Goal: Submit feedback/report problem

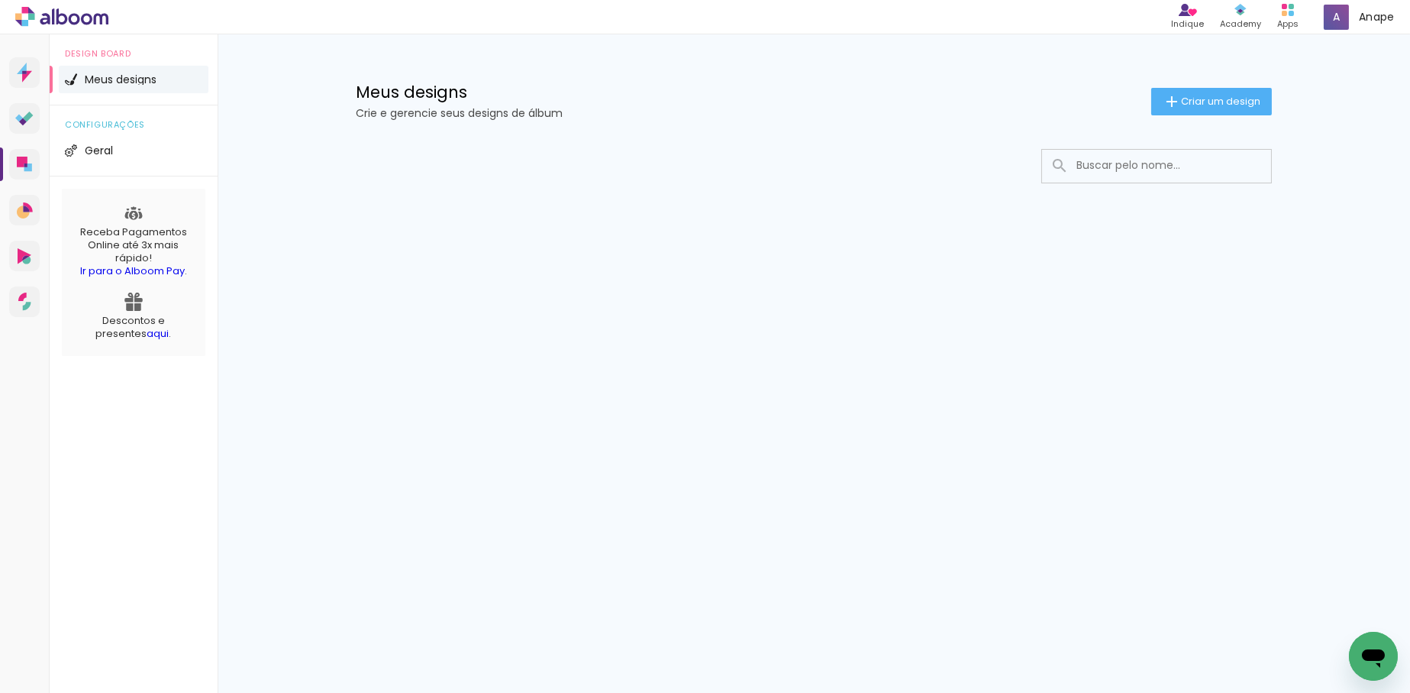
click at [1369, 631] on button "Abrir janela de mensagens" at bounding box center [1373, 655] width 49 height 49
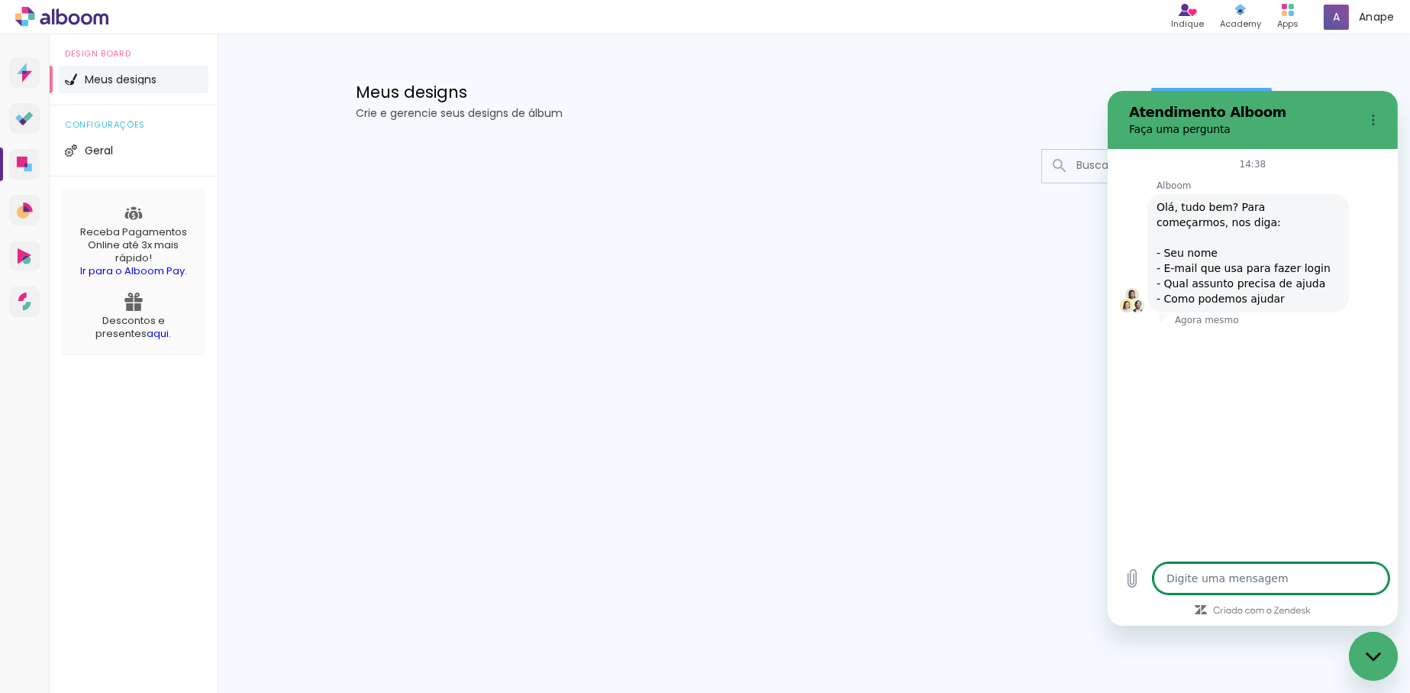
type textarea "x"
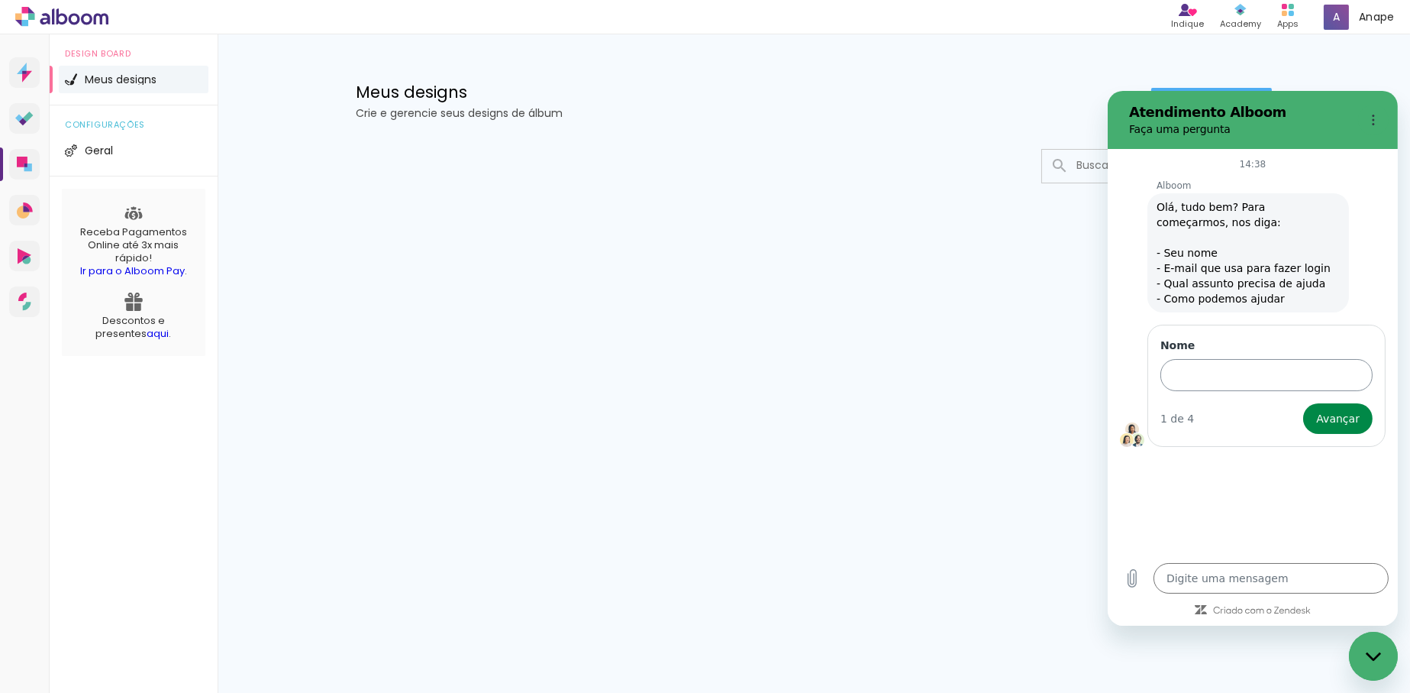
click at [1202, 379] on input "Nome" at bounding box center [1266, 375] width 212 height 32
click at [1336, 419] on span "Avançar" at bounding box center [1338, 418] width 44 height 18
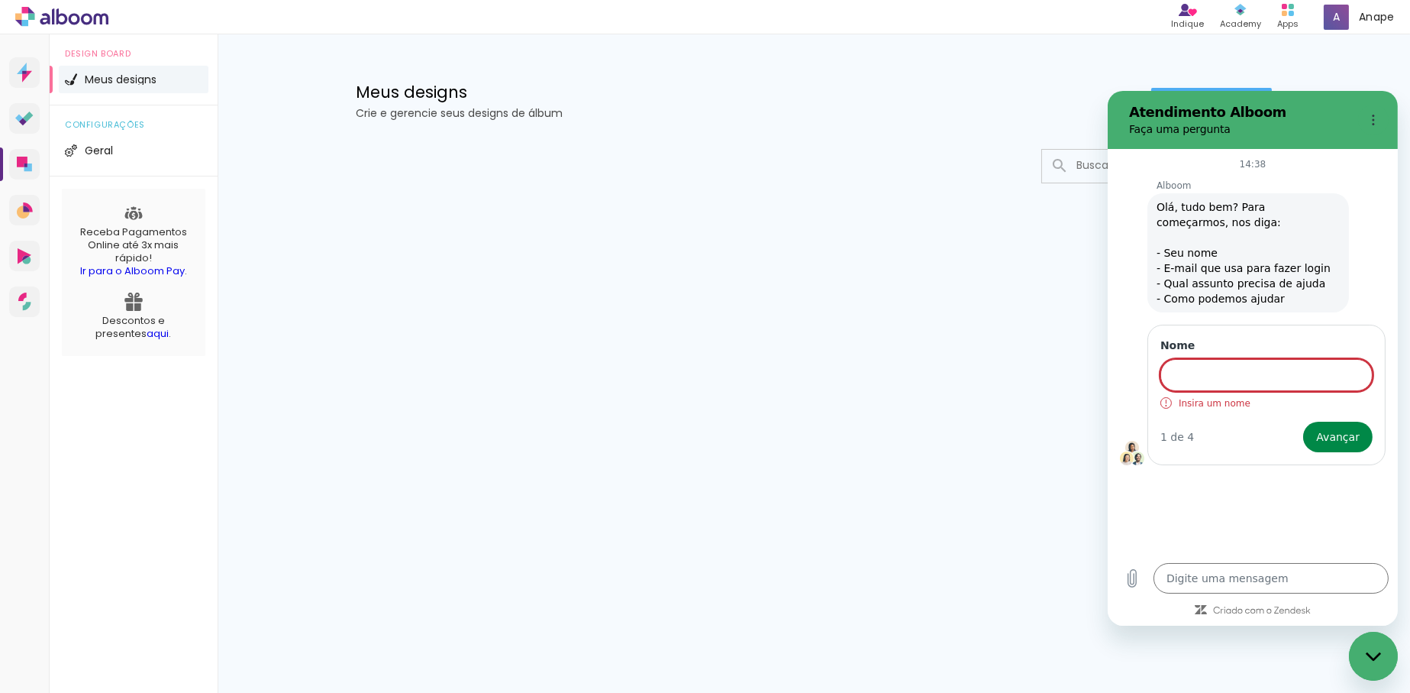
click at [1236, 378] on input "Nome" at bounding box center [1266, 375] width 212 height 32
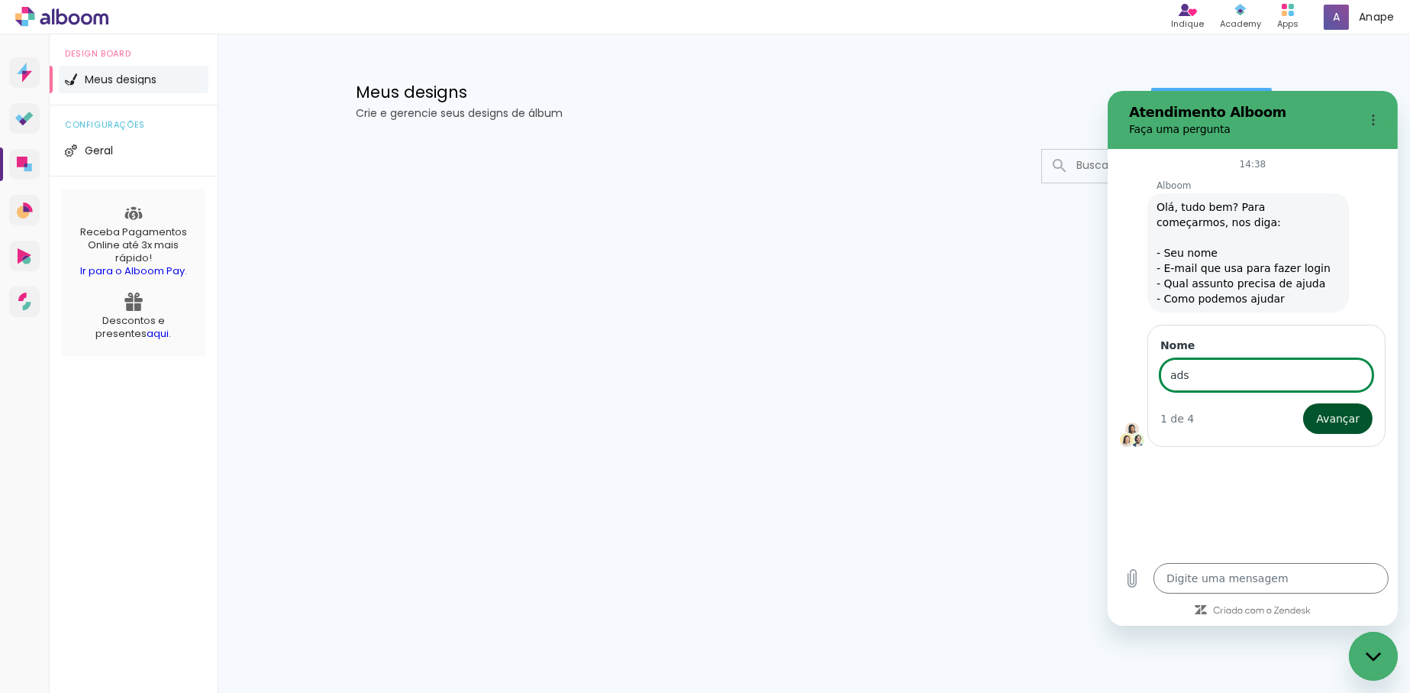
type input "ads"
click at [1329, 423] on span "Avançar" at bounding box center [1338, 418] width 44 height 18
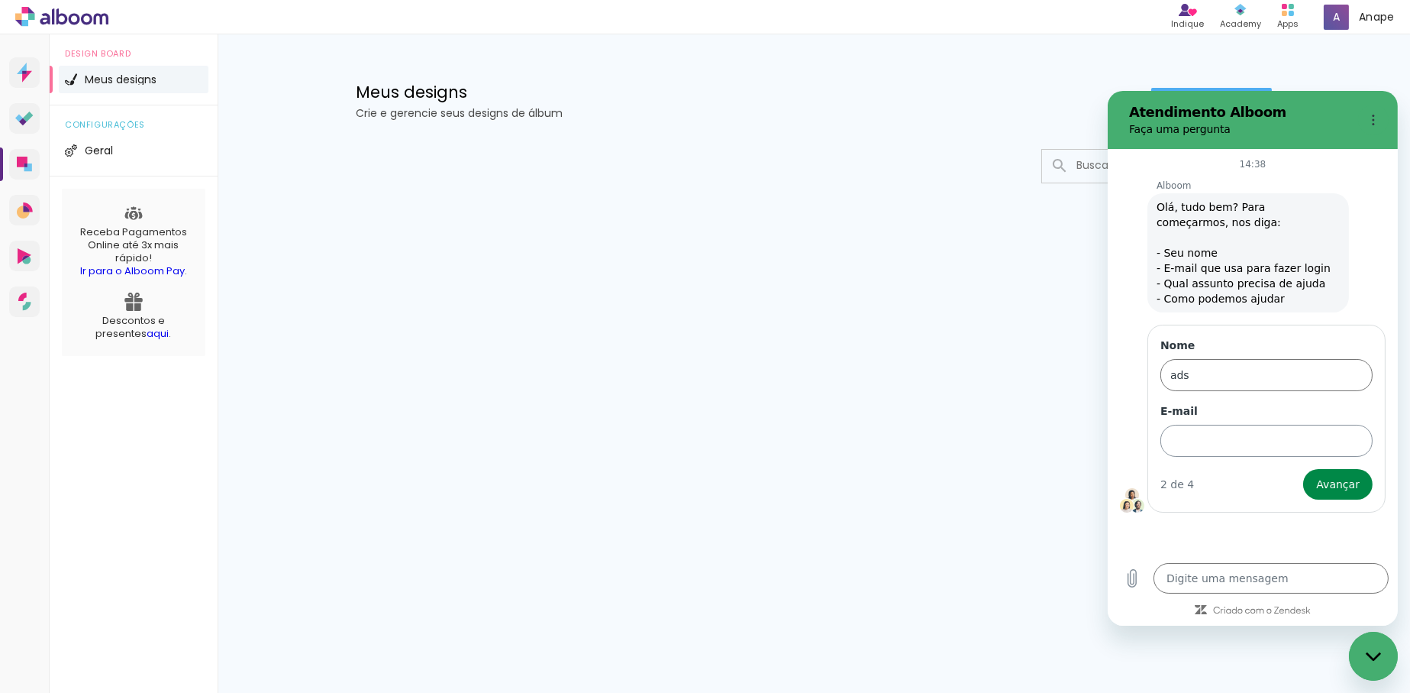
click at [1214, 437] on input "E-mail" at bounding box center [1266, 441] width 212 height 32
click at [1317, 476] on button "Avançar" at bounding box center [1337, 484] width 69 height 31
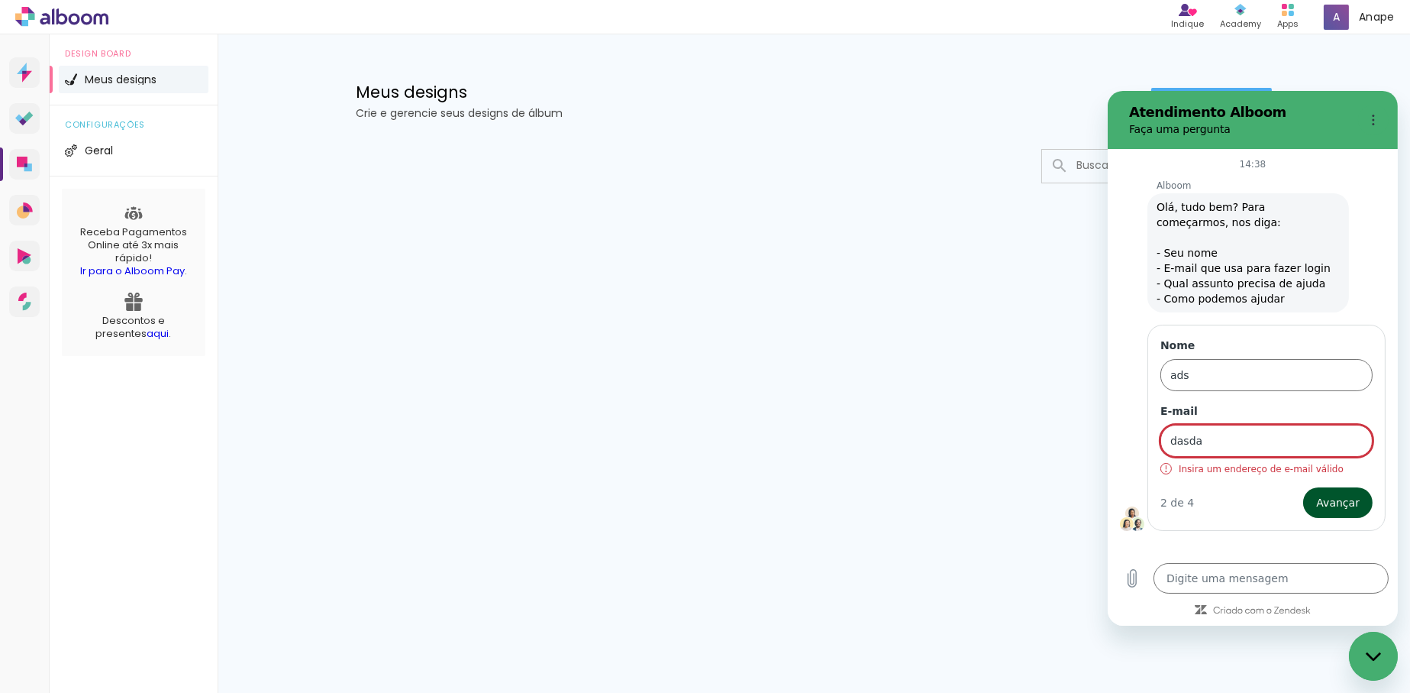
click at [1333, 504] on span "Avançar" at bounding box center [1338, 502] width 44 height 18
click at [1215, 443] on input "dasda" at bounding box center [1266, 441] width 212 height 32
type input "d"
type input "@"
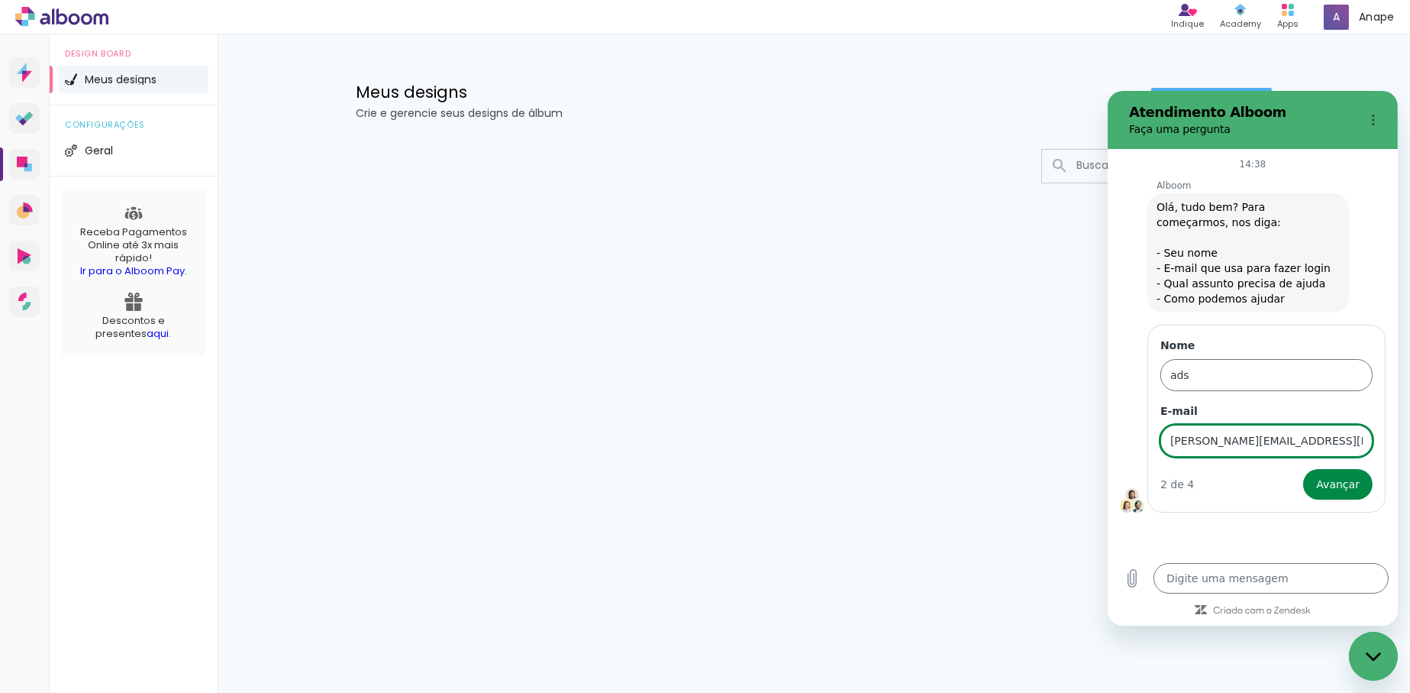
type input "alan.mello@alboompro.com"
click at [1303, 469] on button "Avançar" at bounding box center [1337, 484] width 69 height 31
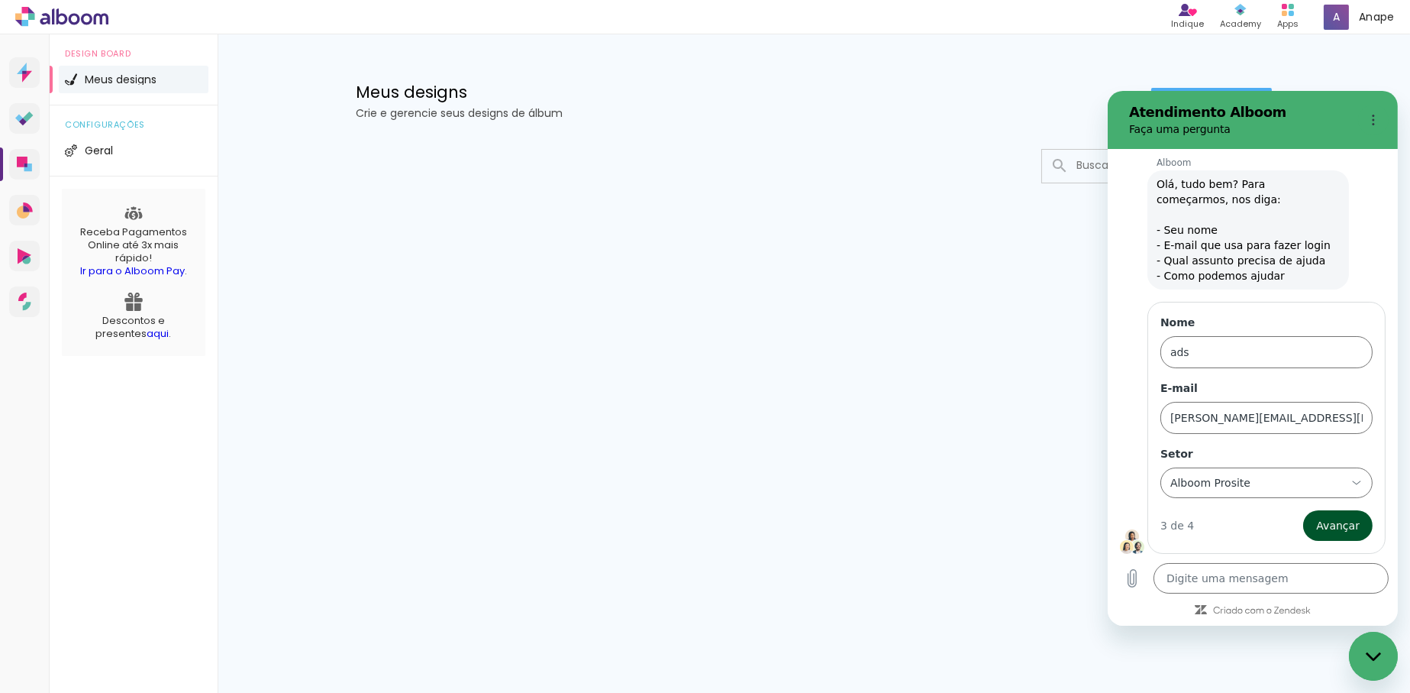
click at [1336, 512] on button "Avançar" at bounding box center [1337, 525] width 69 height 31
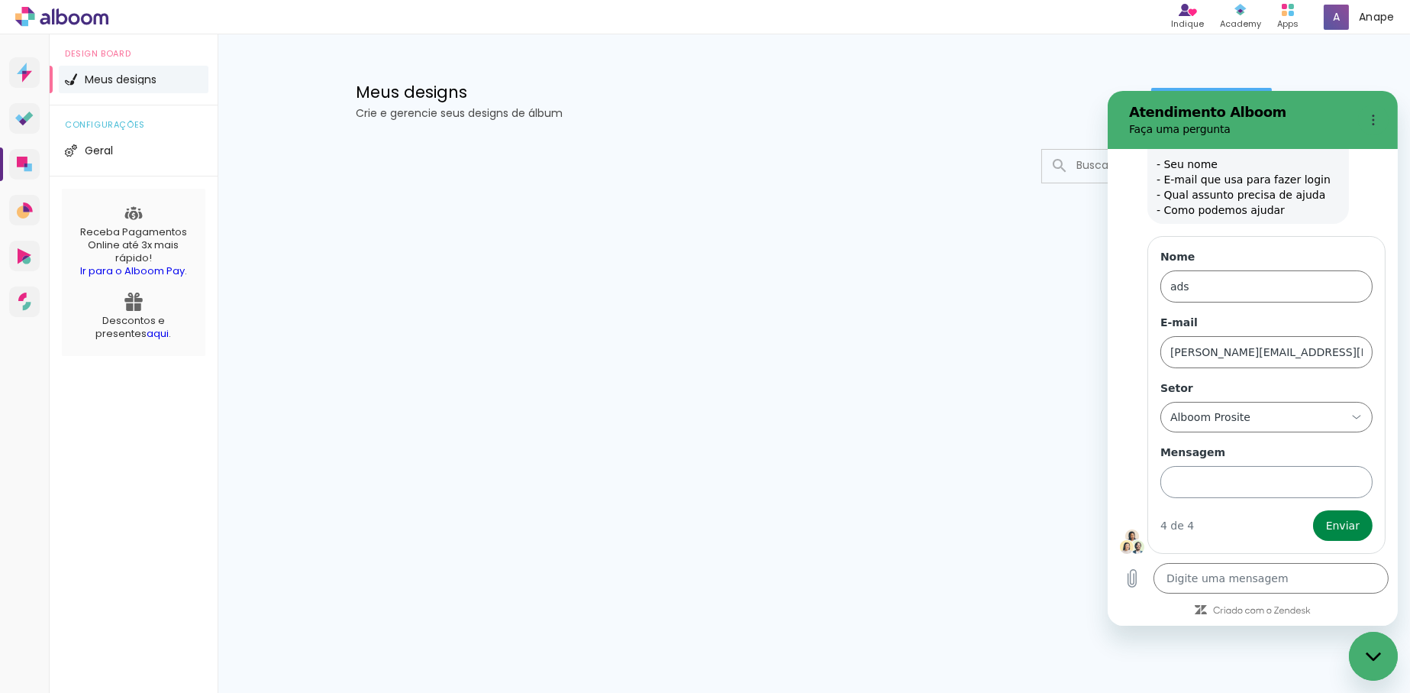
click at [1234, 490] on input "Mensagem" at bounding box center [1266, 482] width 212 height 32
type input "dasdasd"
click at [1368, 644] on div "Fechar janela de mensagens" at bounding box center [1373, 655] width 46 height 46
type textarea "x"
